Goal: Information Seeking & Learning: Learn about a topic

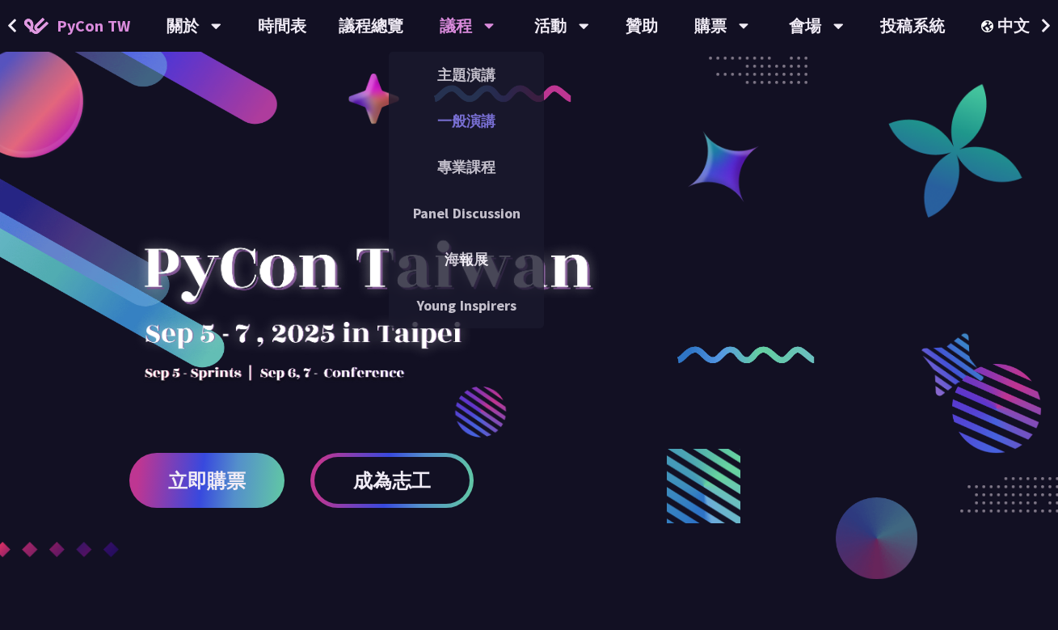
click at [476, 108] on link "一般演講" at bounding box center [466, 121] width 155 height 38
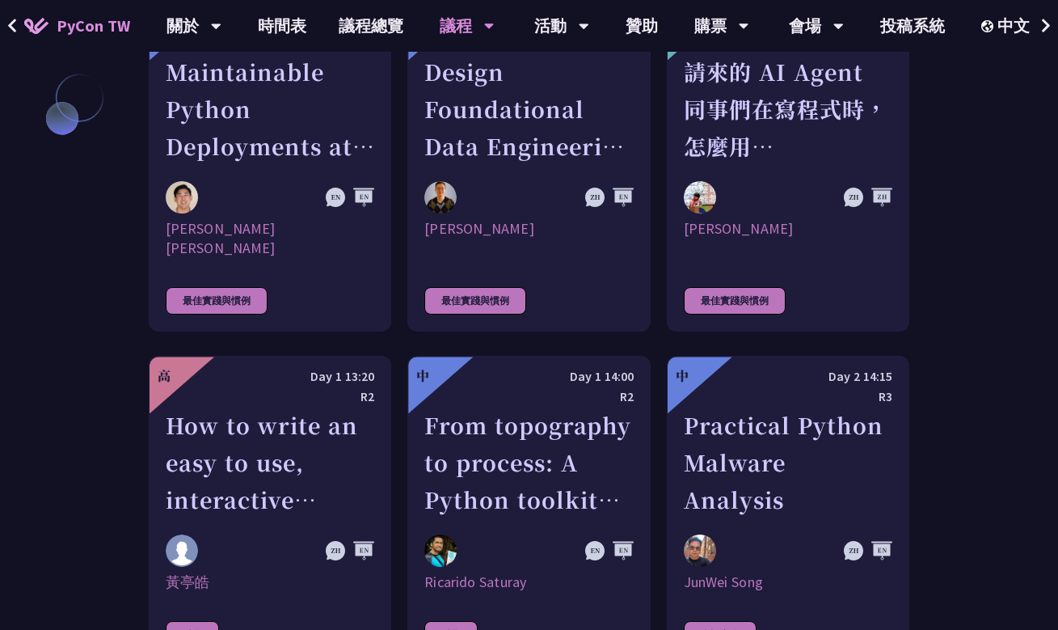
scroll to position [4581, 0]
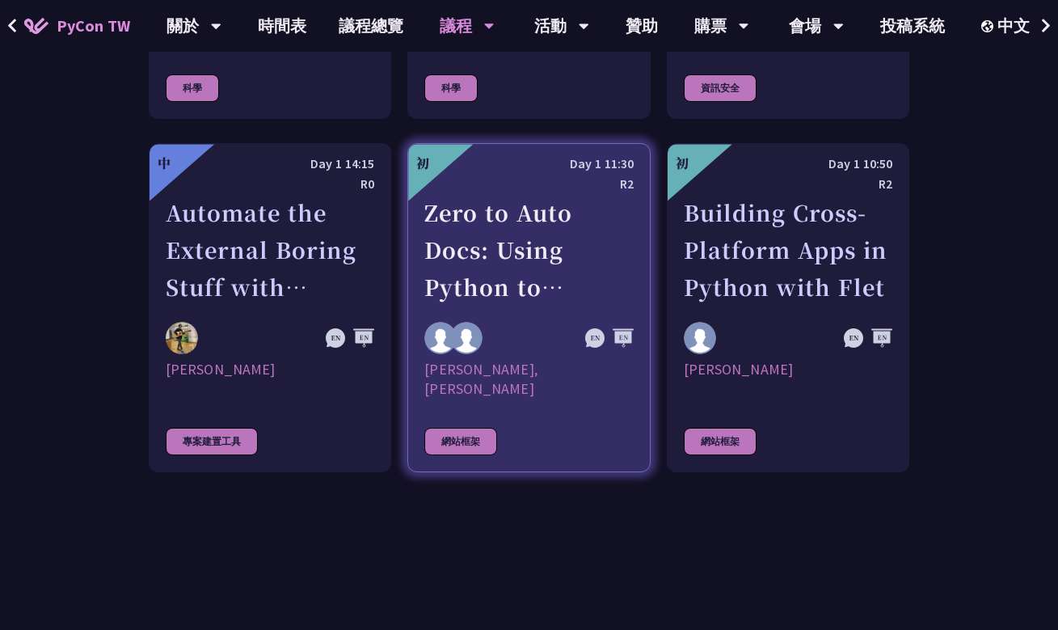
click at [581, 331] on link "初 Day 1 11:30 R2 Zero to Auto Docs: Using Python to Generate and Deploy Static …" at bounding box center [528, 307] width 243 height 329
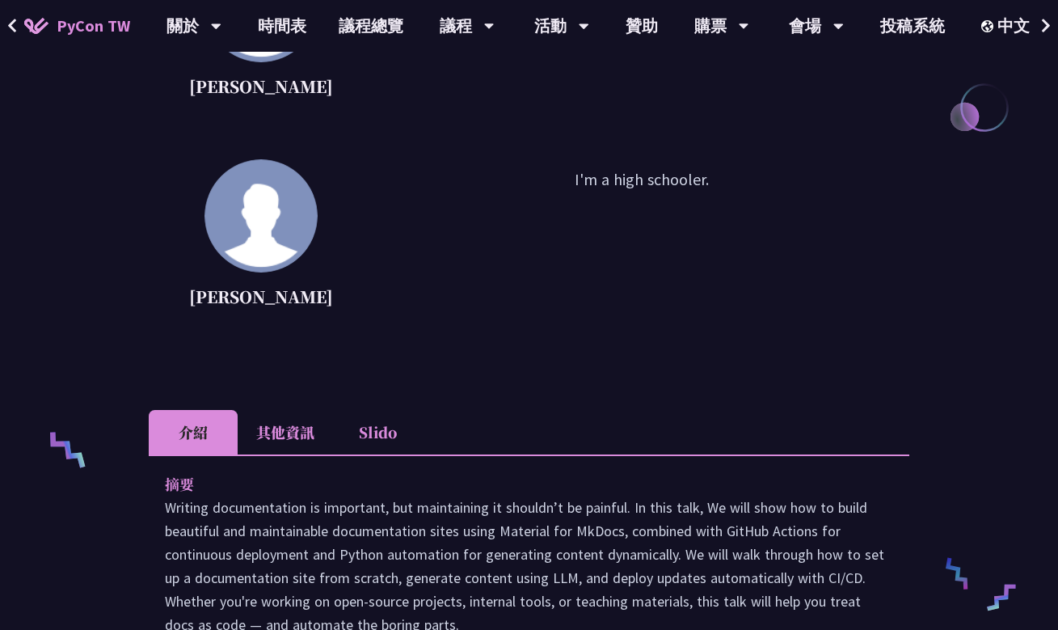
scroll to position [539, 0]
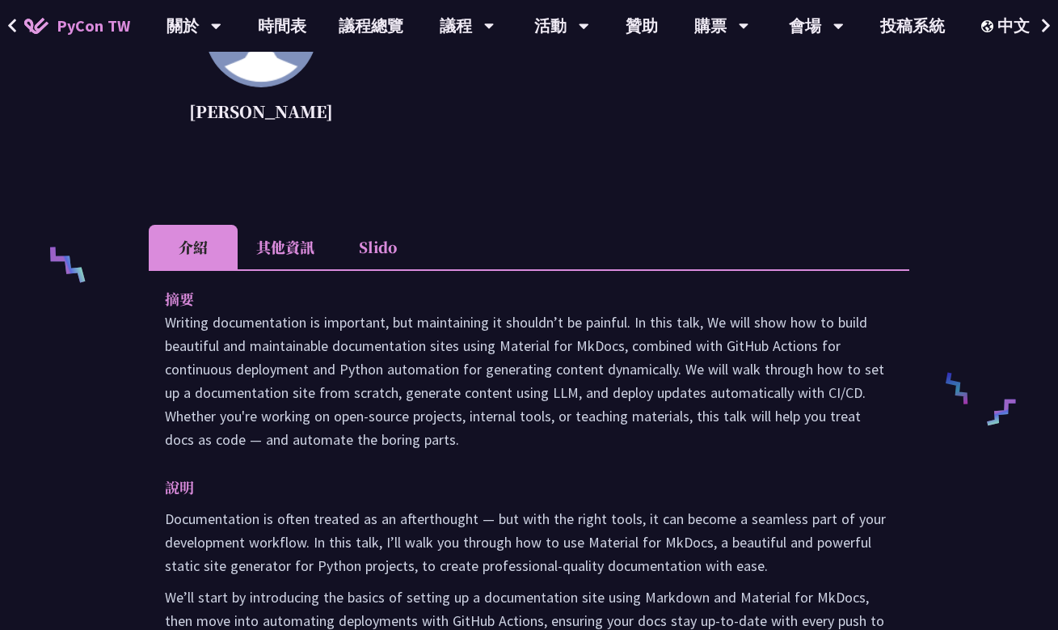
click at [302, 247] on li "其他資訊" at bounding box center [285, 247] width 95 height 44
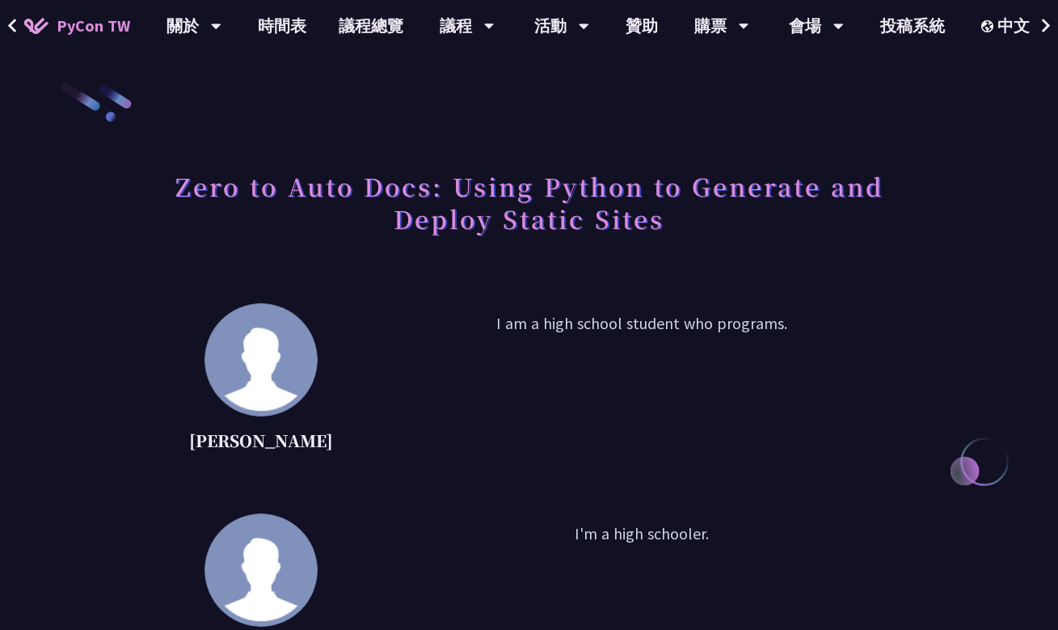
scroll to position [319, 0]
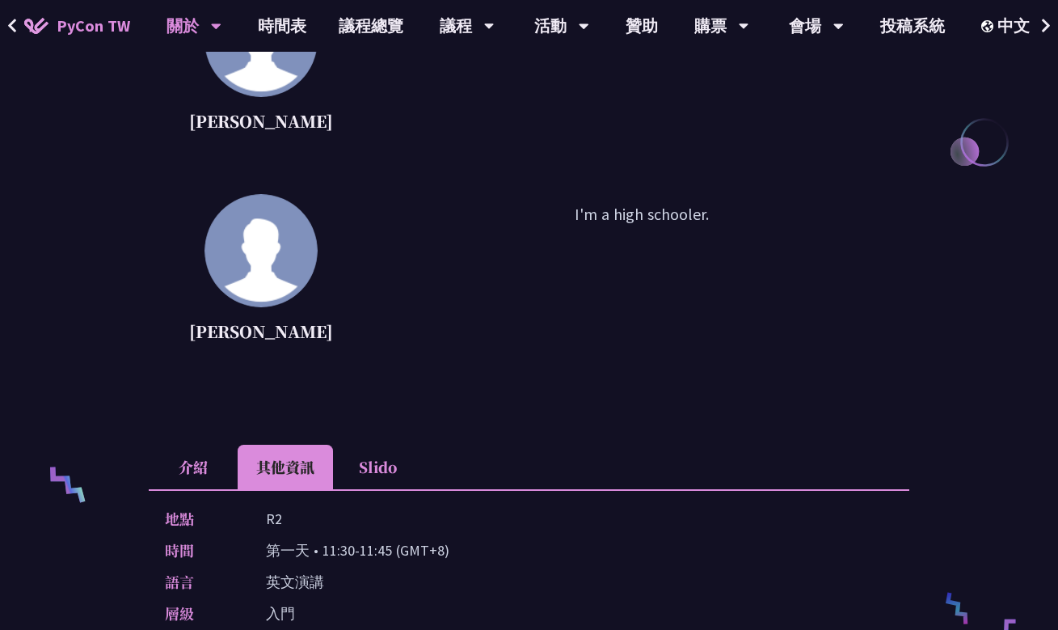
scroll to position [1504, 0]
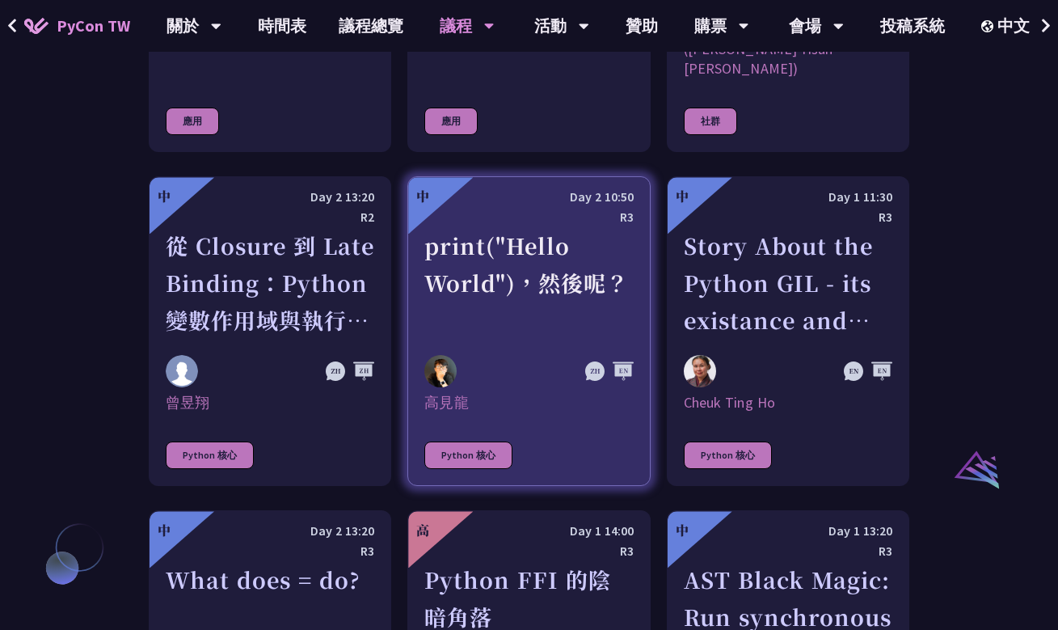
click at [522, 378] on link "中 Day 2 10:50 R3 print("Hello World")，然後呢？ [DEMOGRAPHIC_DATA] Python 核心" at bounding box center [528, 331] width 243 height 310
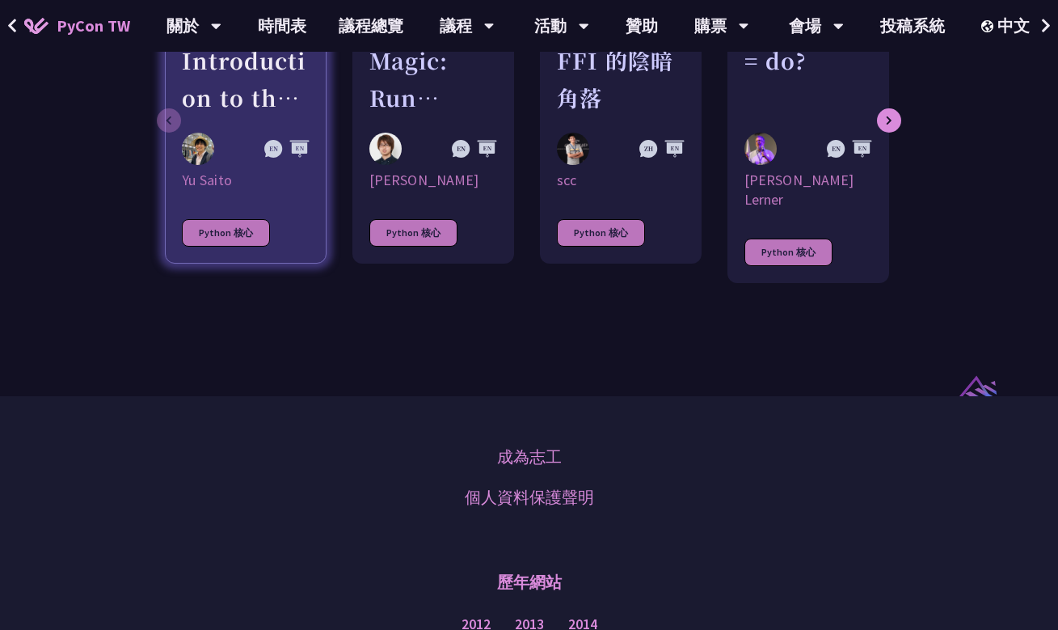
scroll to position [225, 0]
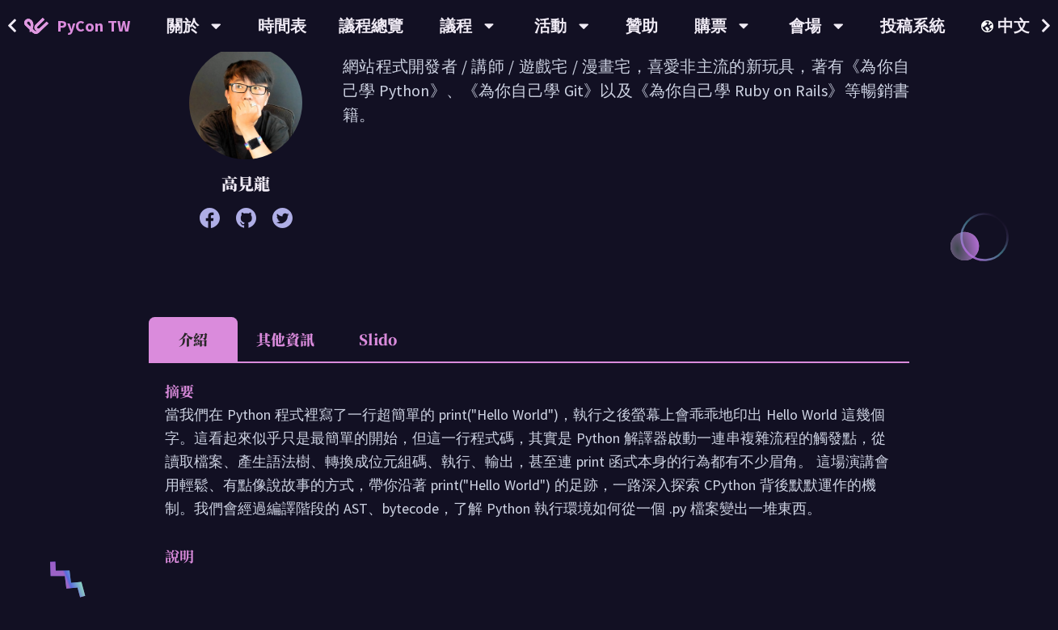
click at [20, 17] on button at bounding box center [12, 26] width 24 height 52
